Goal: Task Accomplishment & Management: Manage account settings

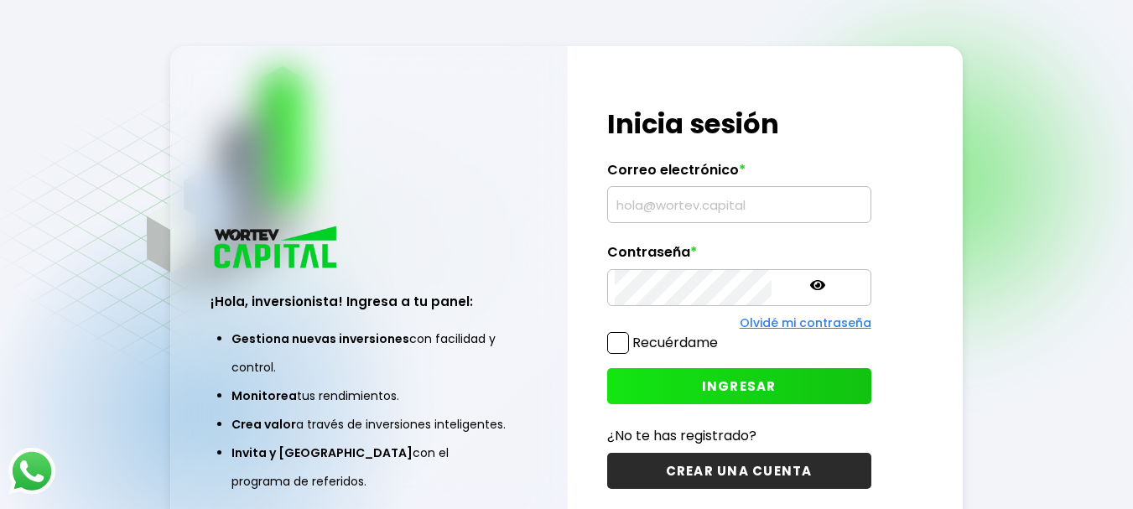
type input "[EMAIL_ADDRESS][DOMAIN_NAME]"
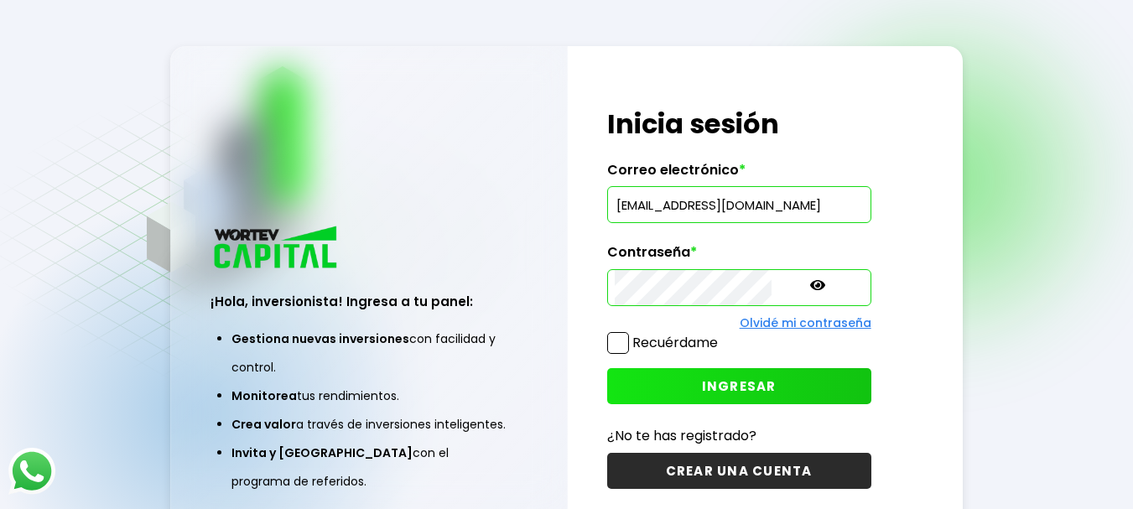
click at [622, 343] on span at bounding box center [618, 343] width 22 height 22
click at [721, 334] on input "Recuérdame" at bounding box center [721, 334] width 0 height 0
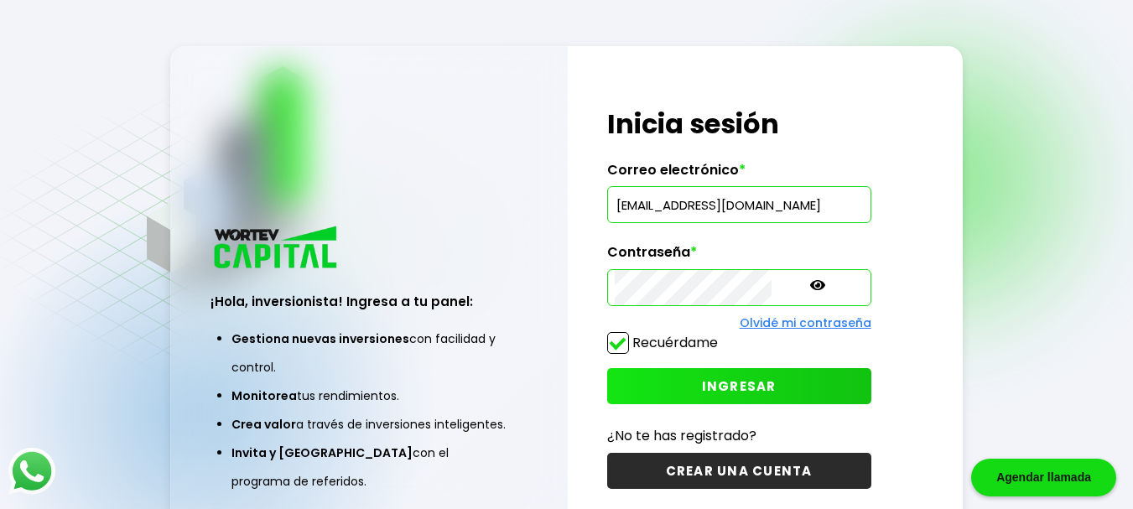
click at [702, 387] on span "INGRESAR" at bounding box center [739, 386] width 75 height 18
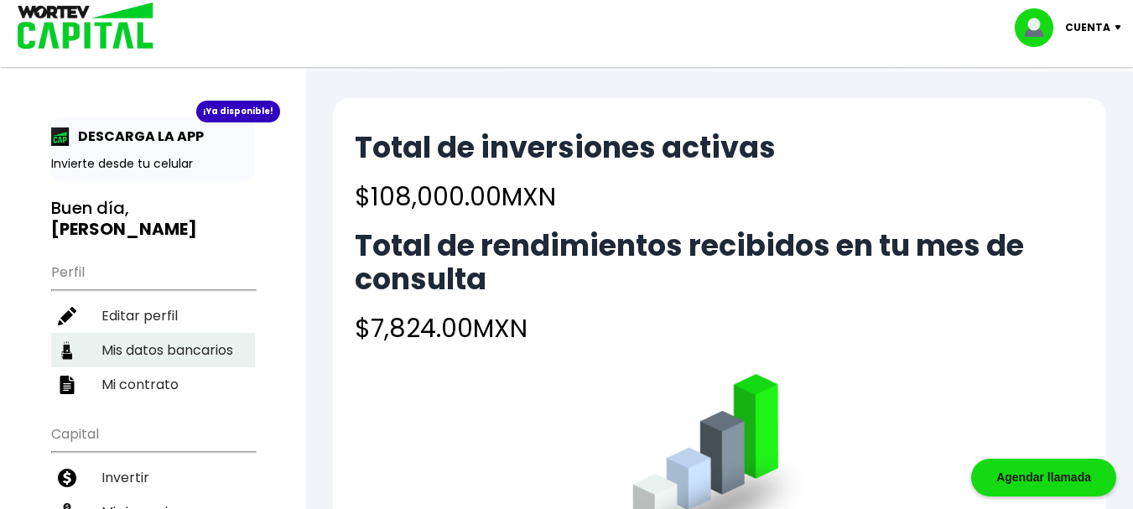
click at [181, 334] on li "Mis datos bancarios" at bounding box center [153, 350] width 204 height 34
select select "Santander"
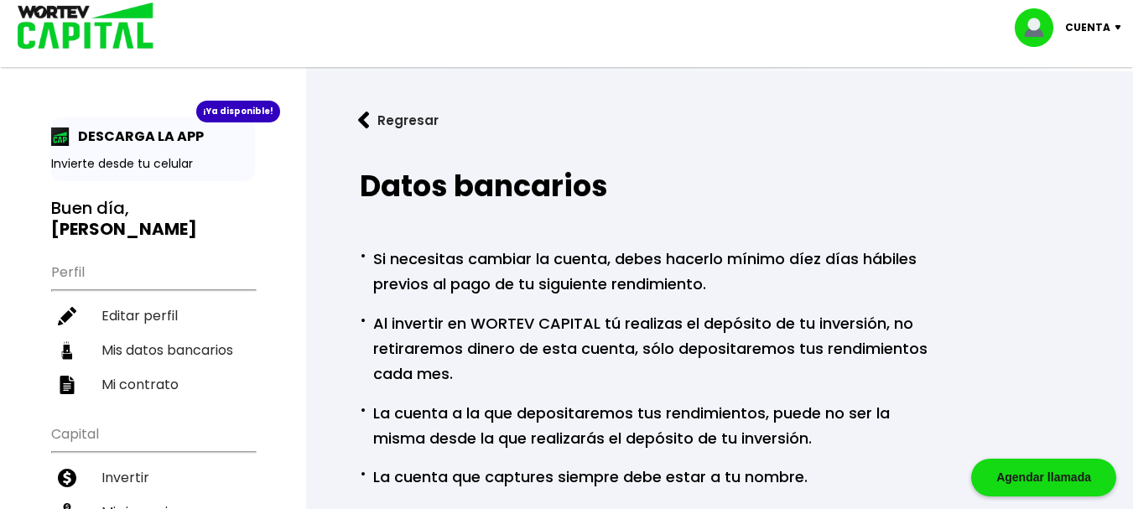
click at [1117, 314] on div "Regresar Datos bancarios · Si necesitas cambiar la cuenta, debes hacerlo mínimo…" at bounding box center [719, 462] width 827 height 782
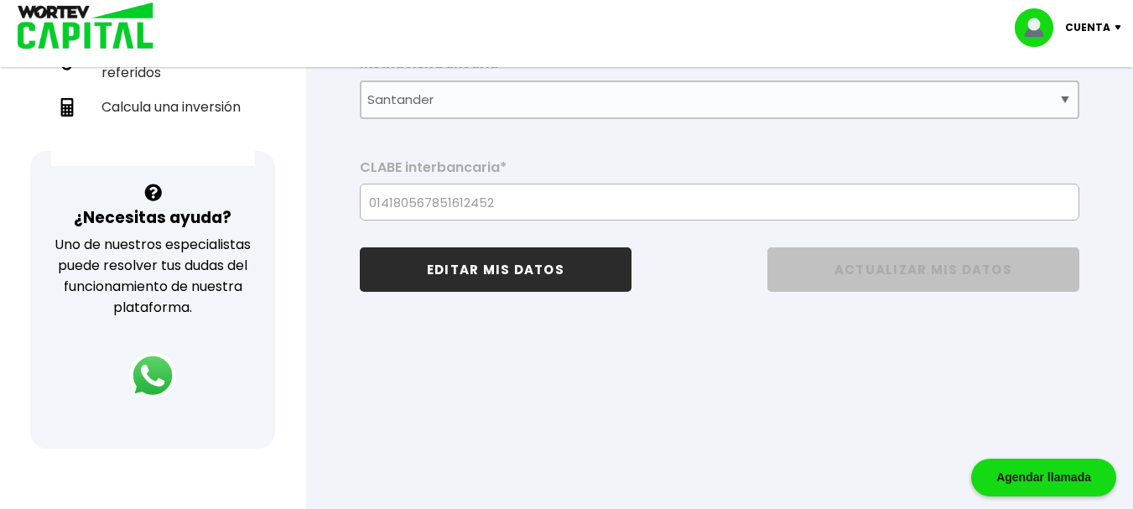
scroll to position [485, 0]
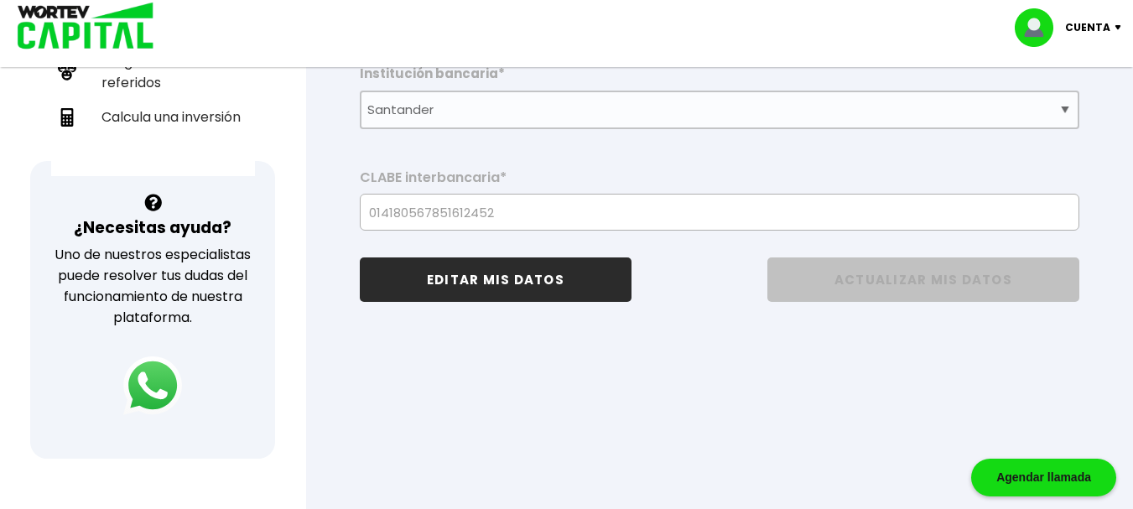
click at [140, 386] on img at bounding box center [152, 385] width 59 height 59
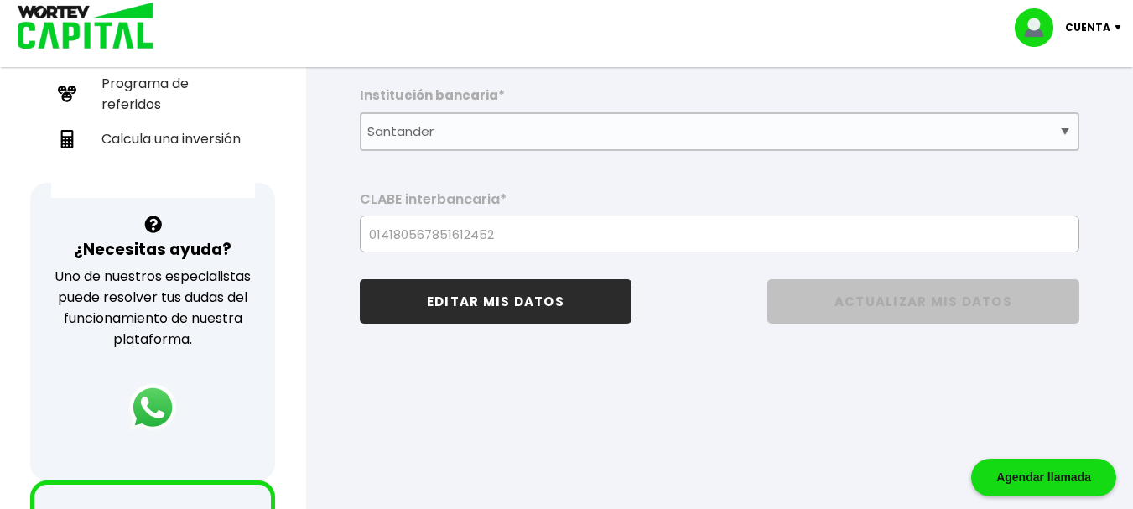
scroll to position [437, 0]
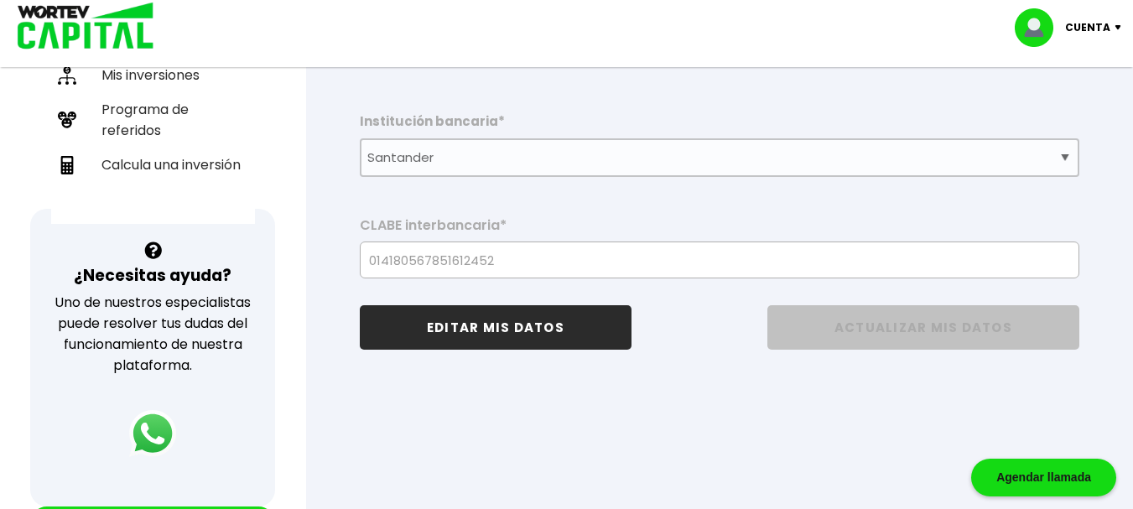
click at [1129, 123] on div "Regresar Datos bancarios · Si necesitas cambiar la cuenta, debes hacerlo mínimo…" at bounding box center [719, 26] width 827 height 782
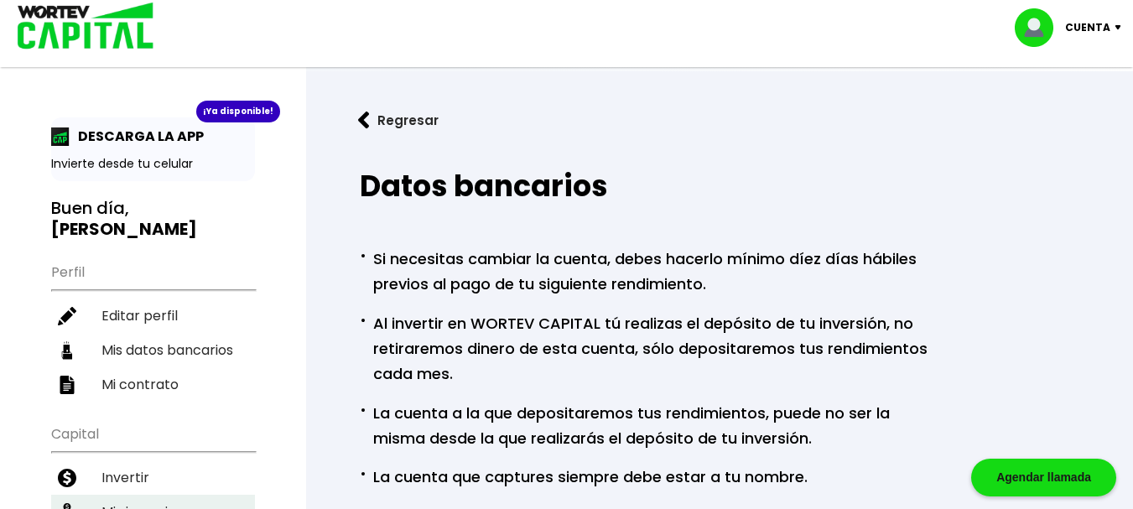
click at [179, 495] on li "Mis inversiones" at bounding box center [153, 512] width 204 height 34
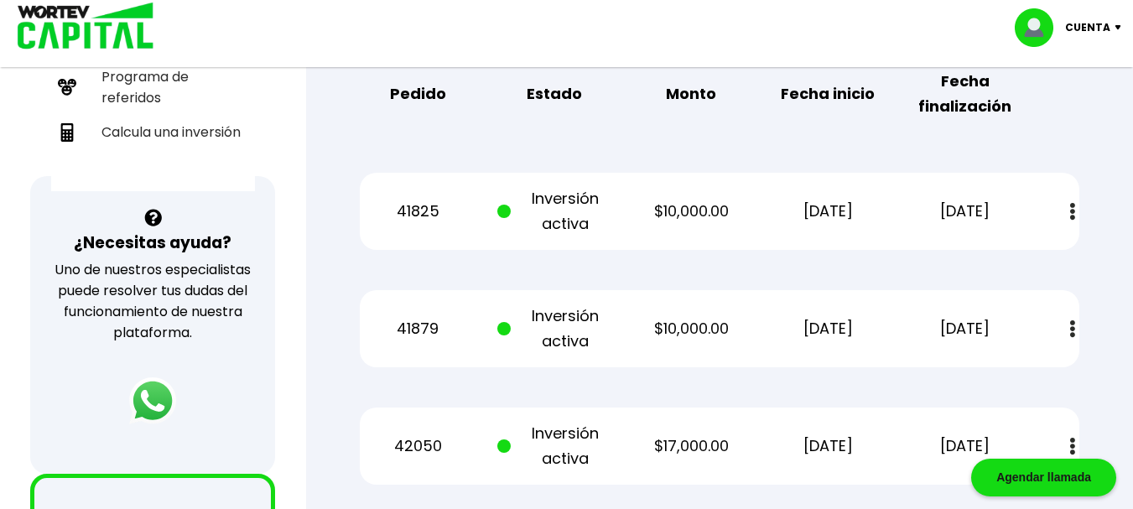
scroll to position [436, 0]
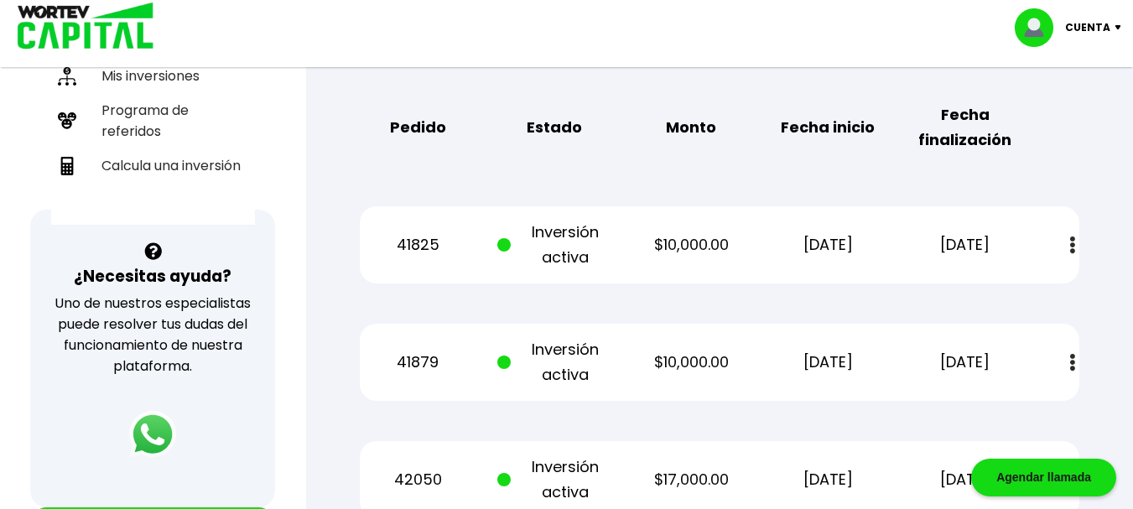
click at [1076, 227] on button at bounding box center [1071, 245] width 23 height 36
click at [977, 280] on link "Estado de cuenta" at bounding box center [957, 290] width 117 height 21
click at [1073, 354] on img at bounding box center [1072, 363] width 5 height 18
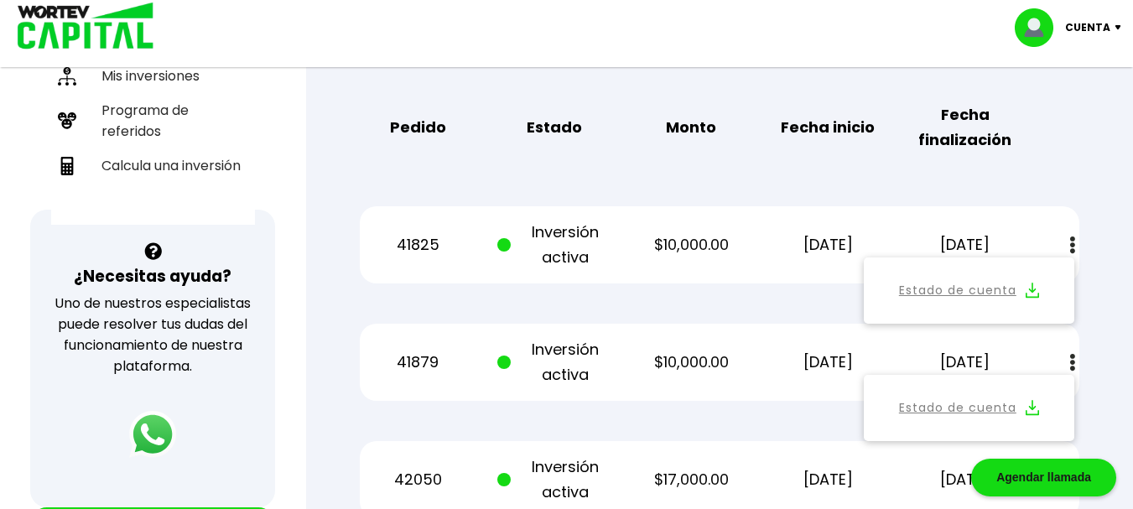
click at [1031, 400] on img at bounding box center [1031, 408] width 13 height 16
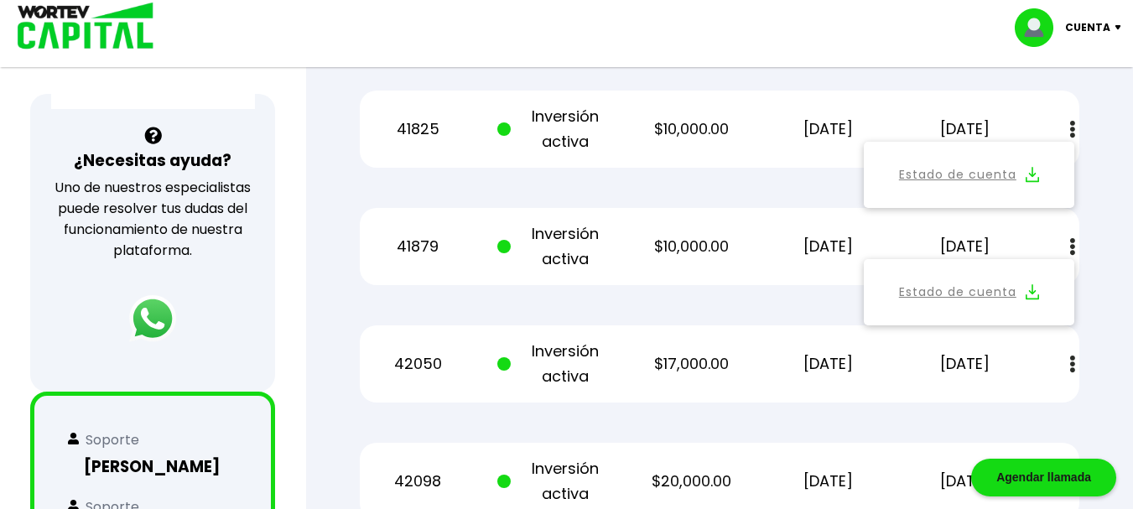
scroll to position [557, 0]
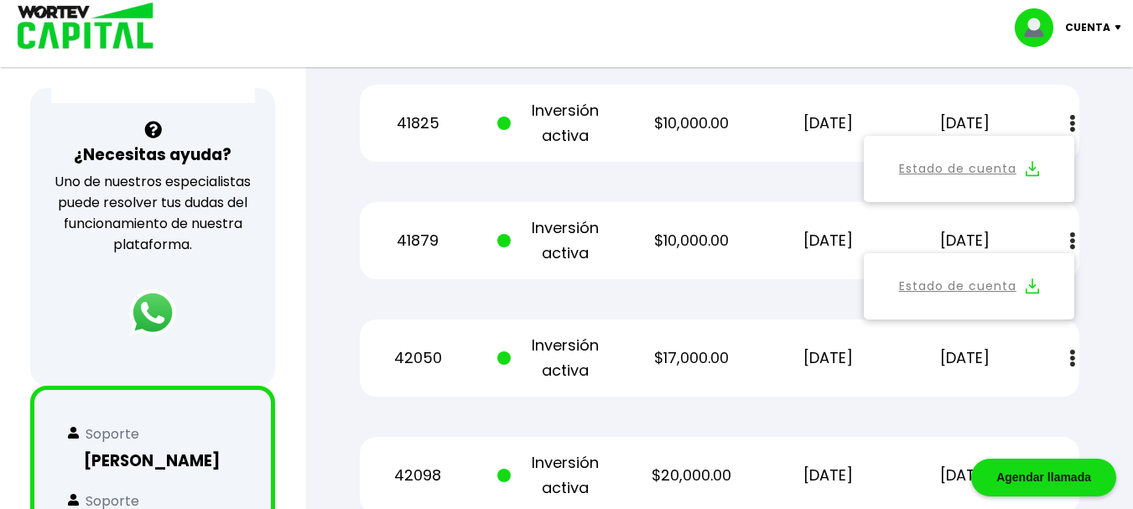
click at [1076, 340] on button at bounding box center [1071, 358] width 23 height 36
click at [1032, 396] on img at bounding box center [1031, 404] width 13 height 16
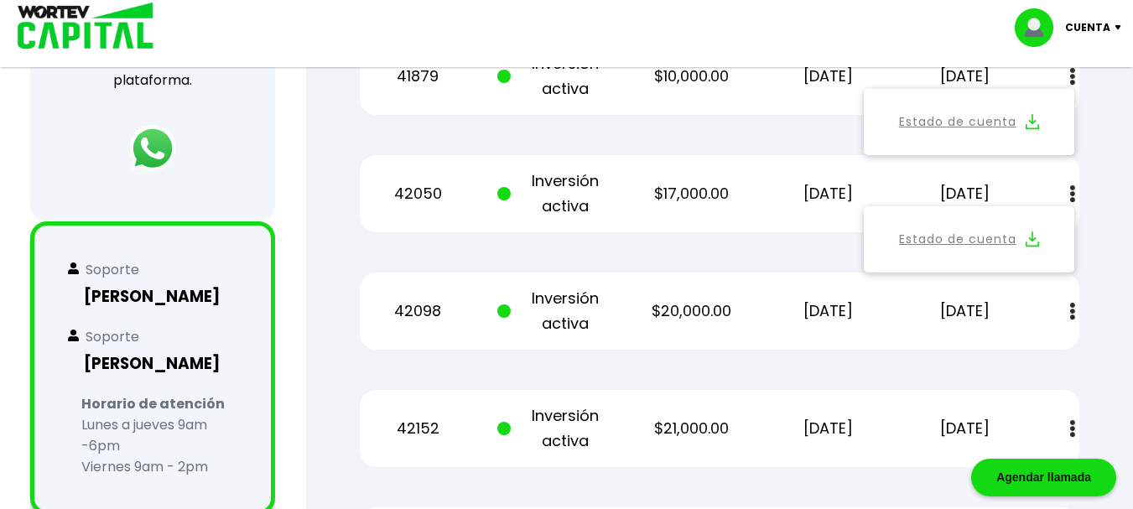
scroll to position [724, 0]
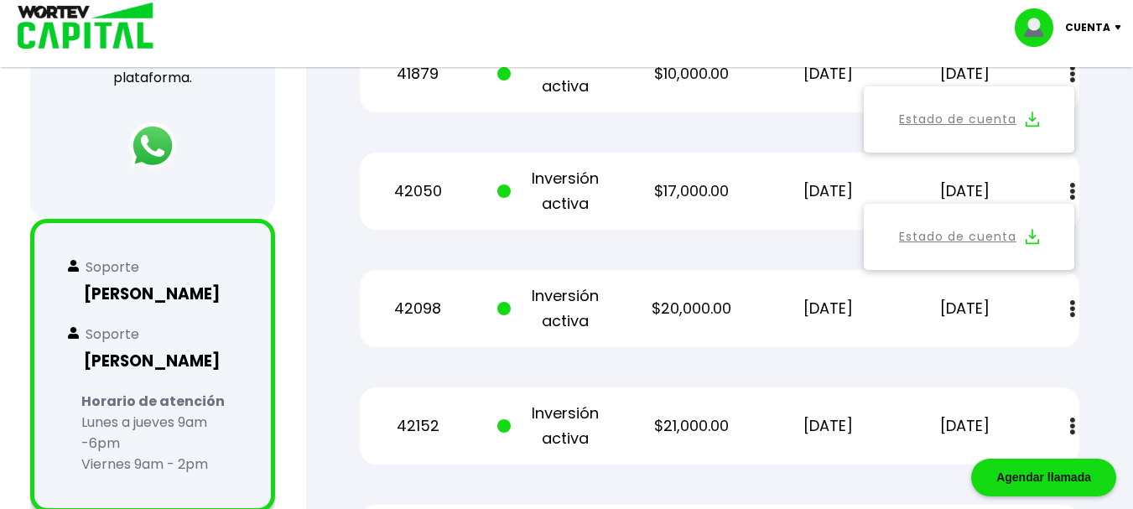
click at [1071, 300] on img at bounding box center [1072, 309] width 5 height 18
click at [1032, 346] on img at bounding box center [1031, 354] width 13 height 16
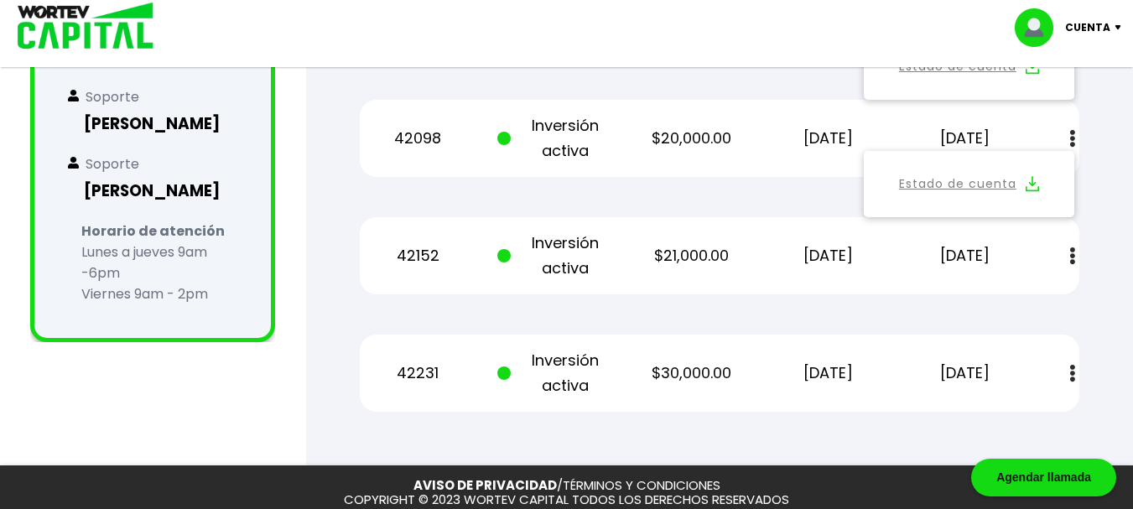
scroll to position [897, 0]
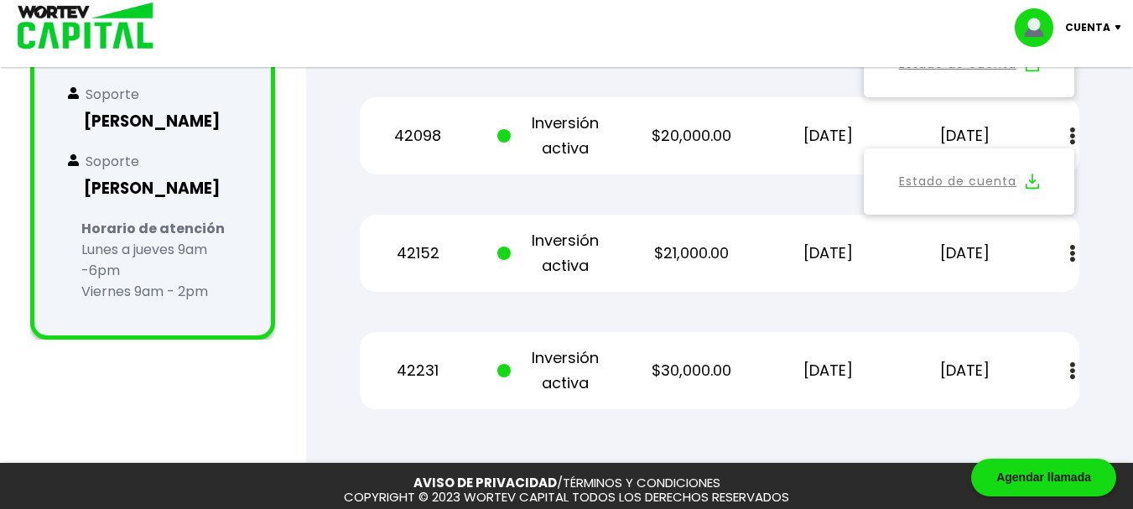
click at [1071, 362] on img at bounding box center [1072, 371] width 5 height 18
click at [1029, 408] on img at bounding box center [1031, 416] width 13 height 16
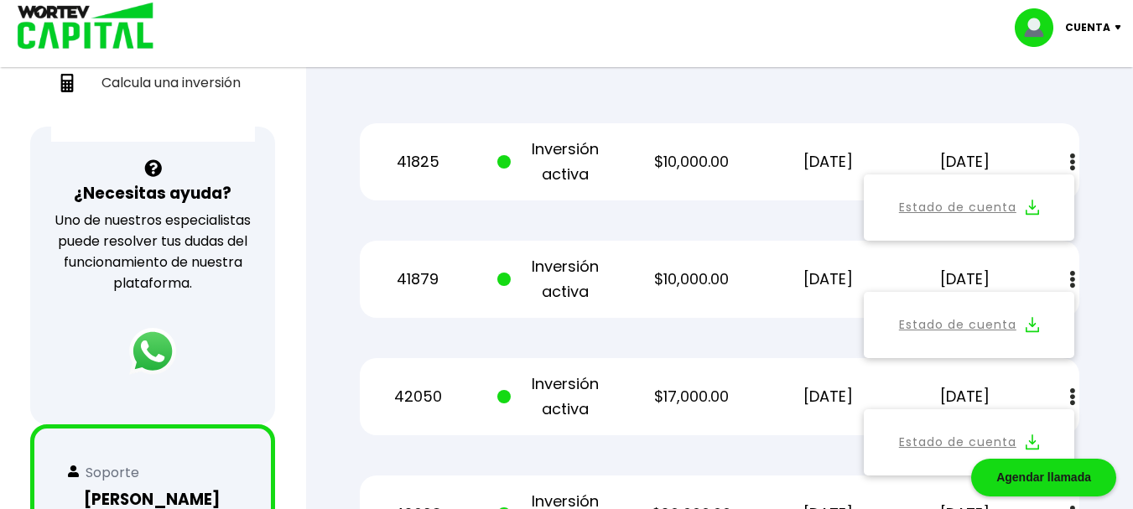
scroll to position [74, 0]
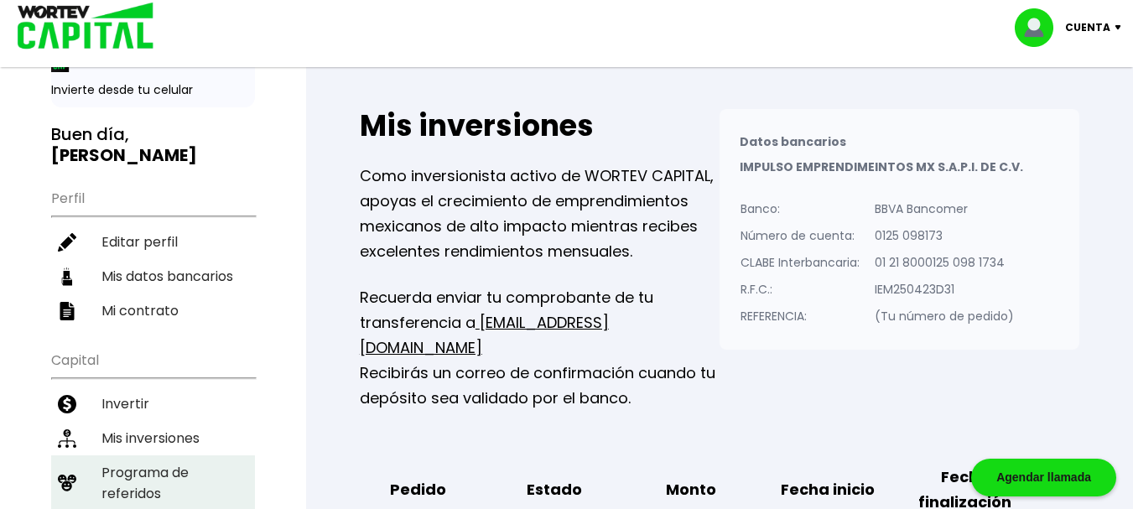
click at [143, 460] on li "Programa de referidos" at bounding box center [153, 482] width 204 height 55
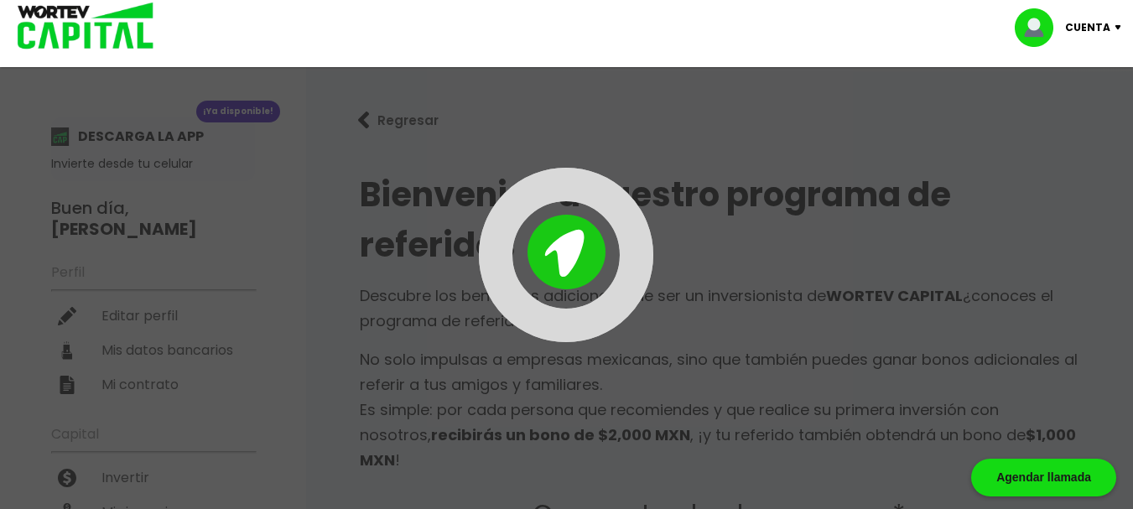
type input "[URL][DOMAIN_NAME]"
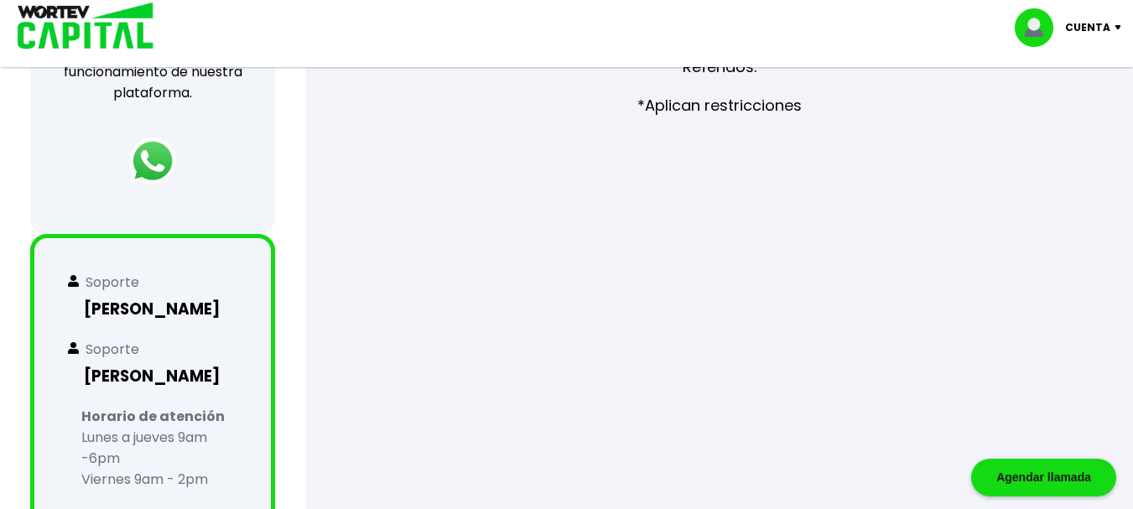
scroll to position [964, 0]
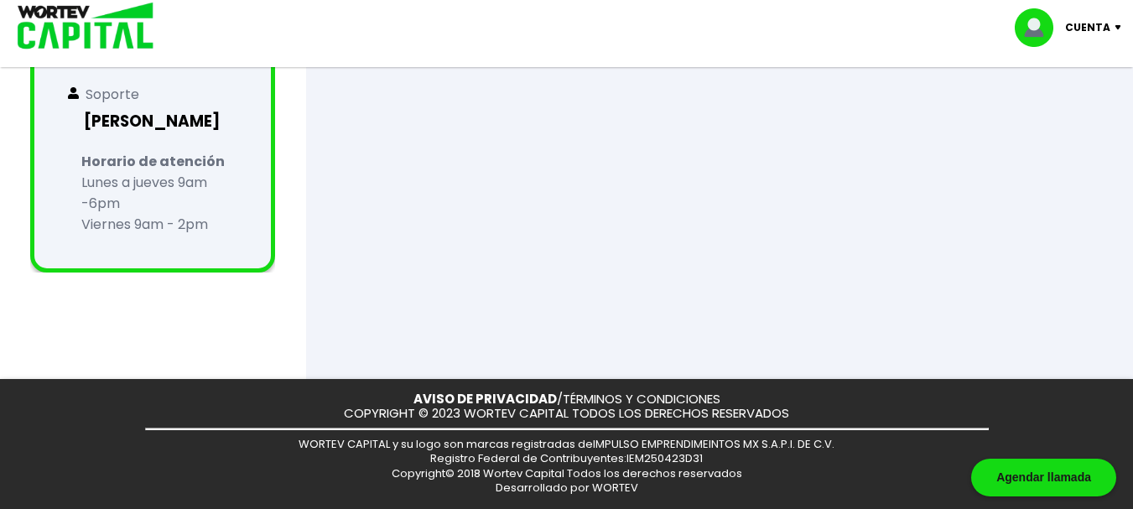
click at [538, 208] on div at bounding box center [566, 254] width 1133 height 509
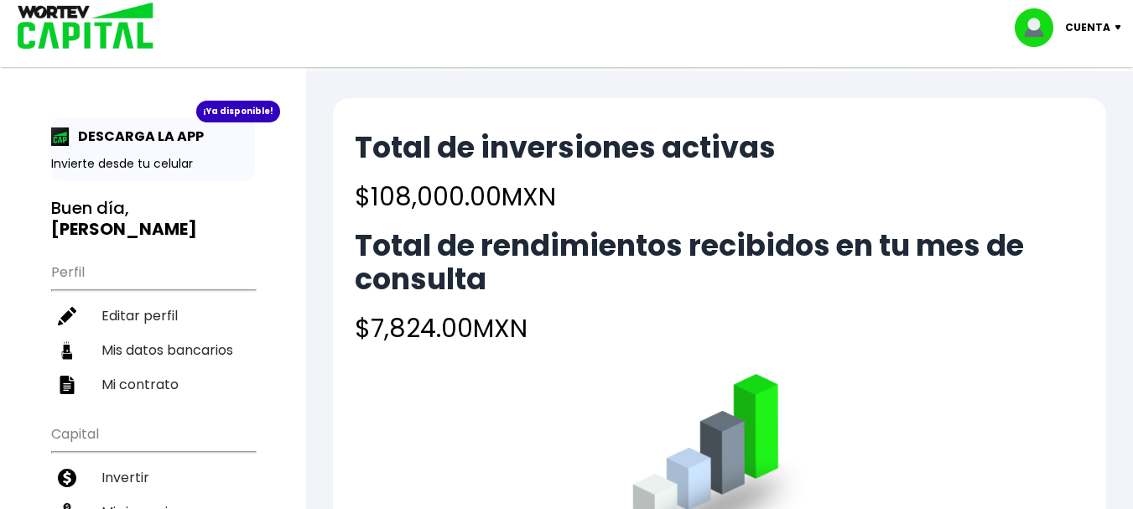
scroll to position [964, 0]
